Goal: Information Seeking & Learning: Learn about a topic

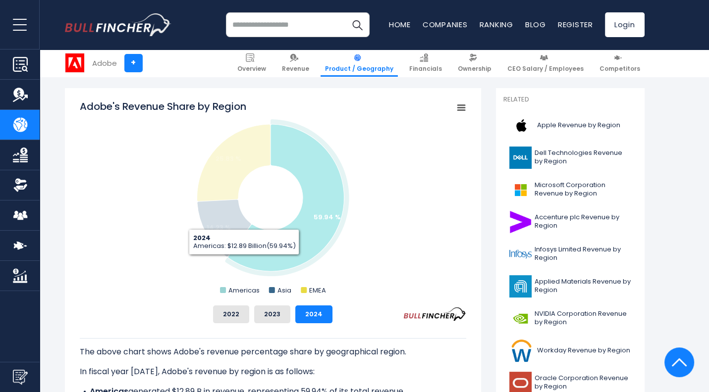
scroll to position [270, 0]
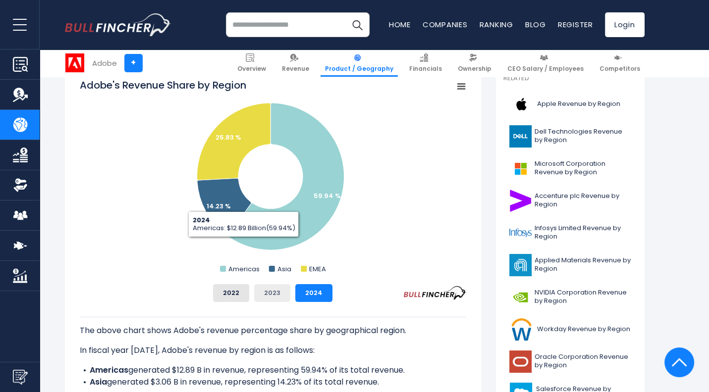
click at [258, 290] on button "2023" at bounding box center [272, 293] width 36 height 18
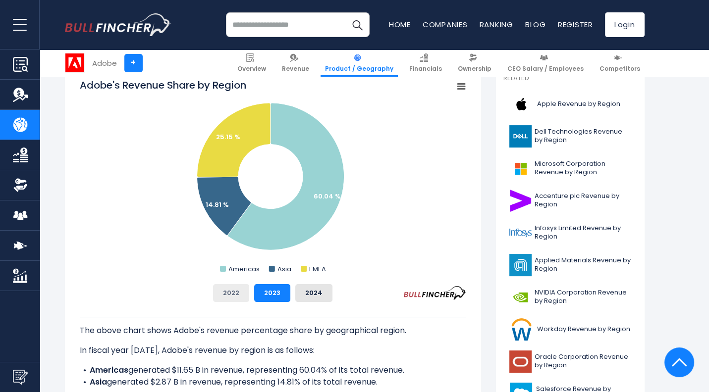
click at [242, 289] on button "2022" at bounding box center [231, 293] width 36 height 18
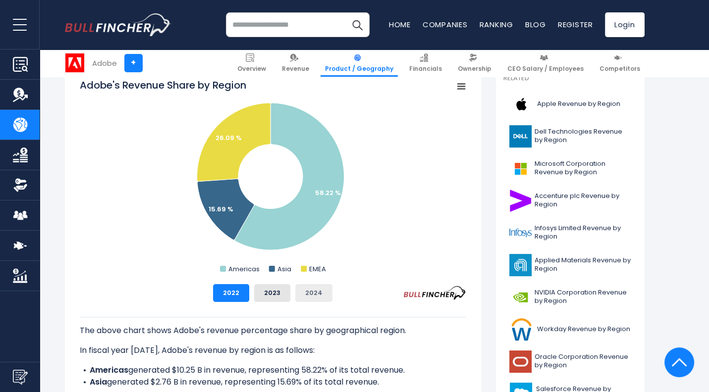
click at [305, 288] on button "2024" at bounding box center [313, 293] width 37 height 18
click at [275, 290] on button "2023" at bounding box center [272, 293] width 36 height 18
click at [307, 292] on button "2024" at bounding box center [313, 293] width 37 height 18
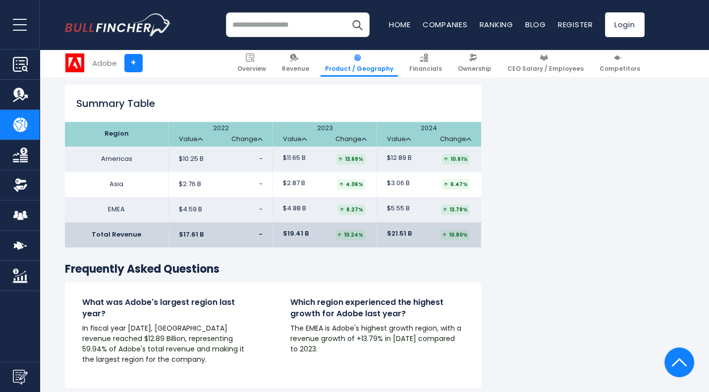
scroll to position [1508, 0]
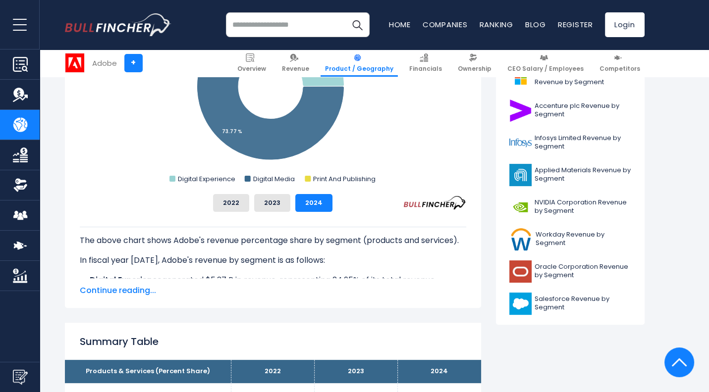
scroll to position [396, 0]
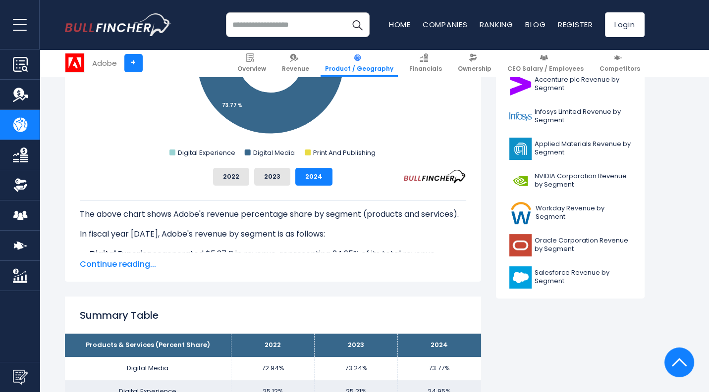
click at [137, 261] on span "Continue reading..." at bounding box center [273, 264] width 386 height 12
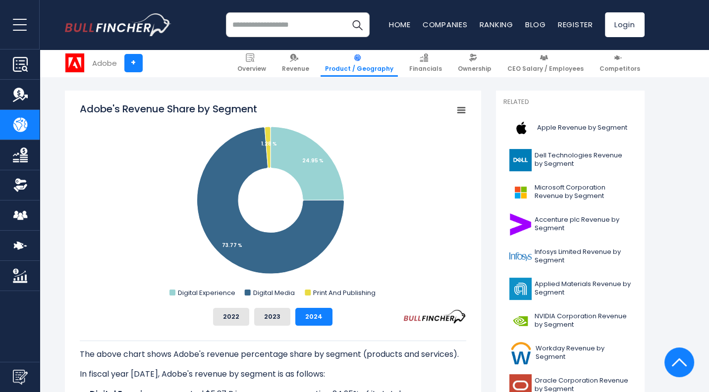
scroll to position [248, 0]
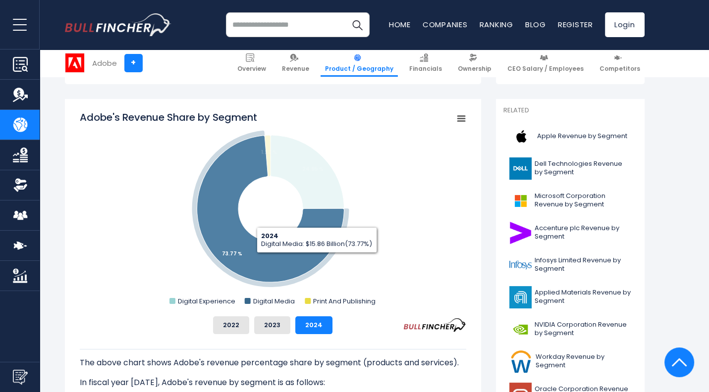
click at [310, 256] on icon "Adobe's Revenue Share by Segment" at bounding box center [270, 209] width 147 height 147
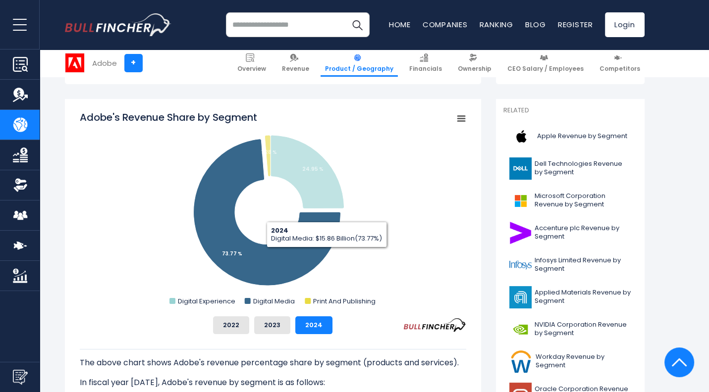
click at [292, 255] on icon "Adobe's Revenue Share by Segment" at bounding box center [266, 212] width 147 height 147
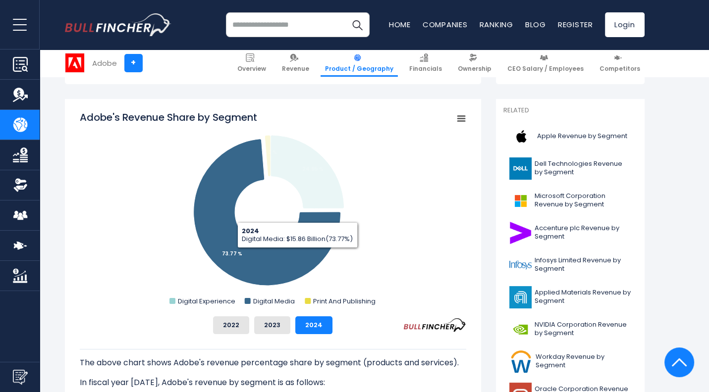
click at [292, 255] on icon "Adobe's Revenue Share by Segment" at bounding box center [266, 212] width 147 height 147
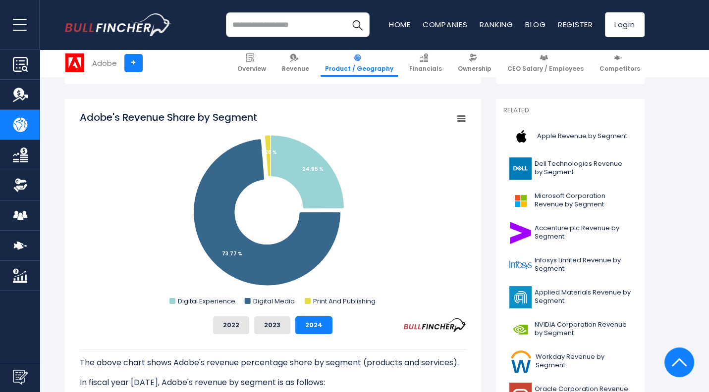
click at [401, 322] on div "2022 2023 2024" at bounding box center [273, 325] width 386 height 18
click at [278, 327] on button "2023" at bounding box center [272, 325] width 36 height 18
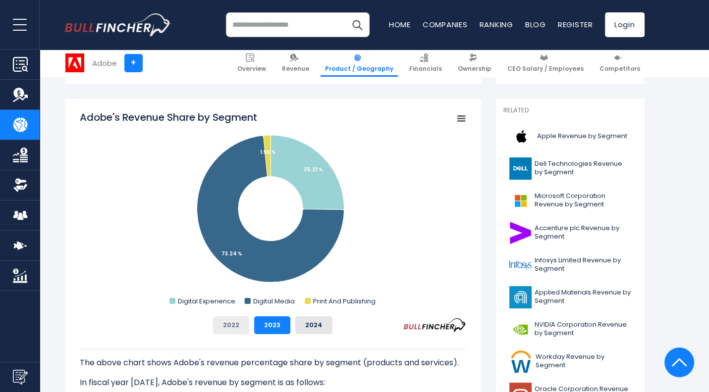
click at [248, 325] on button "2022" at bounding box center [231, 325] width 36 height 18
click at [272, 326] on button "2023" at bounding box center [272, 325] width 36 height 18
click at [312, 328] on button "2024" at bounding box center [313, 325] width 37 height 18
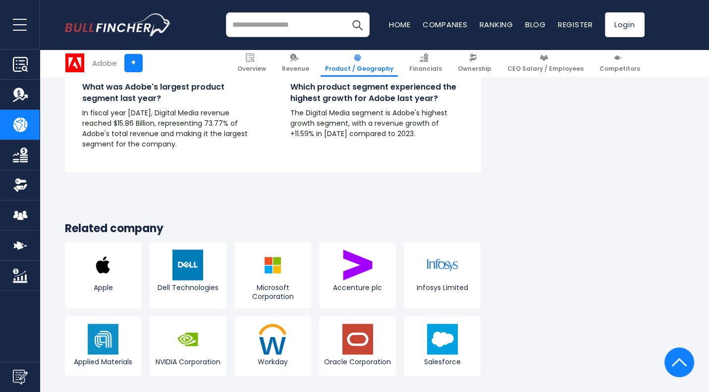
scroll to position [1733, 0]
